Goal: Navigation & Orientation: Find specific page/section

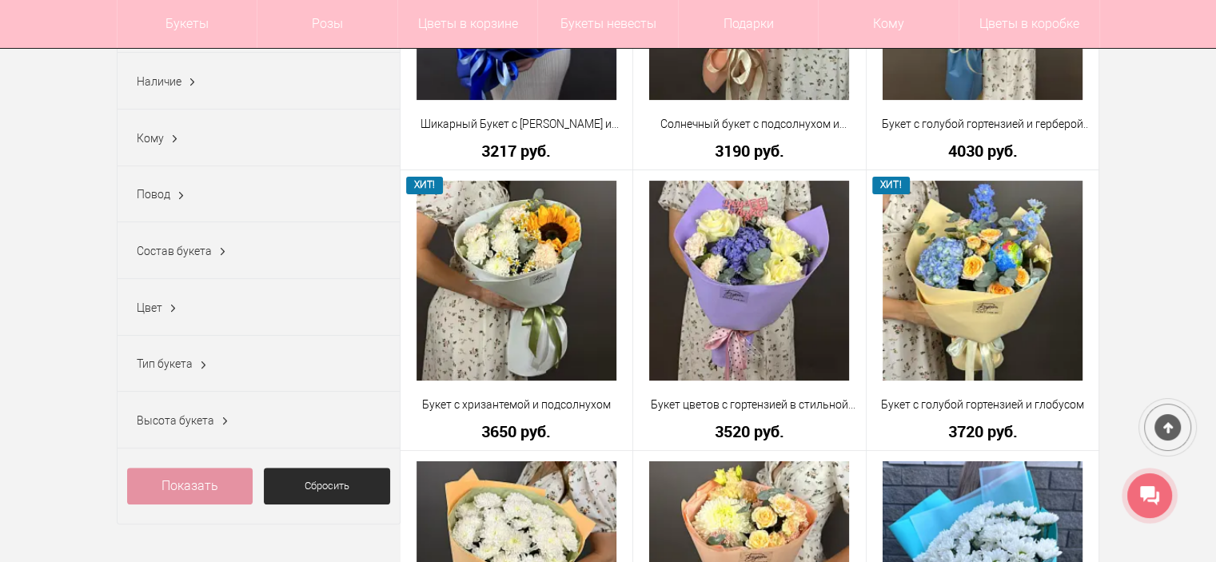
scroll to position [80, 0]
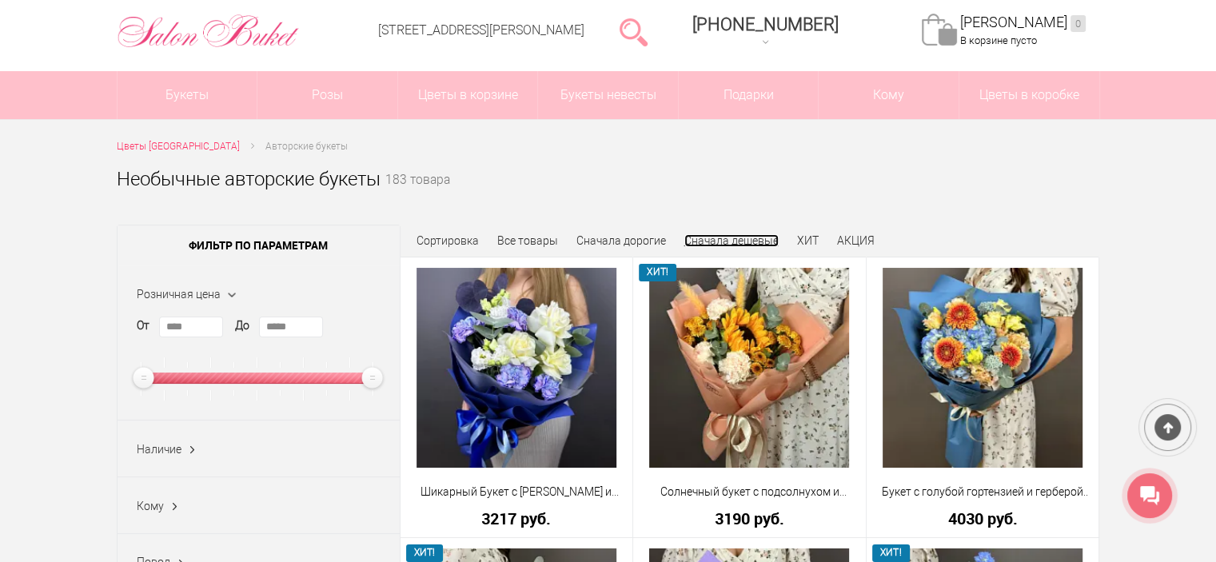
click at [719, 235] on link "Сначала дешевые" at bounding box center [731, 240] width 94 height 13
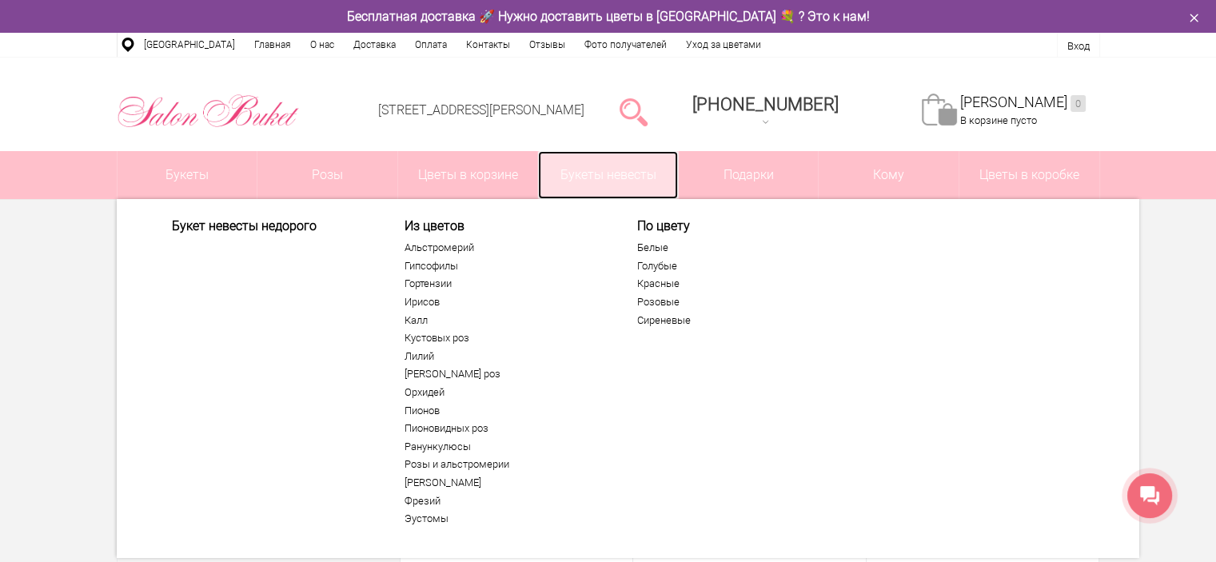
click at [663, 186] on link "Букеты невесты" at bounding box center [608, 175] width 140 height 48
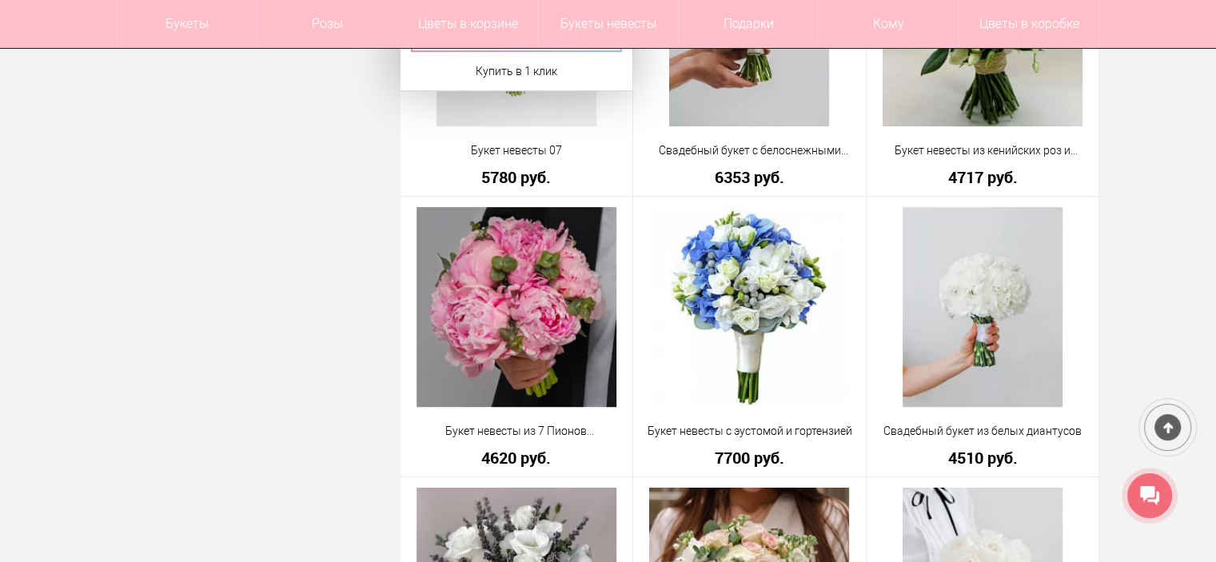
scroll to position [800, 0]
